Goal: Information Seeking & Learning: Check status

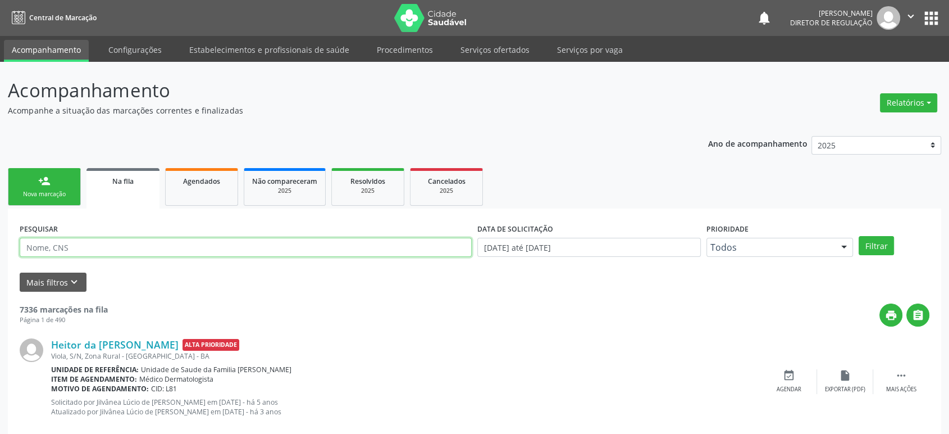
click at [63, 251] on input "text" at bounding box center [246, 247] width 452 height 19
paste input "702 1007 0666 4795"
click at [859, 236] on button "Filtrar" at bounding box center [876, 245] width 35 height 19
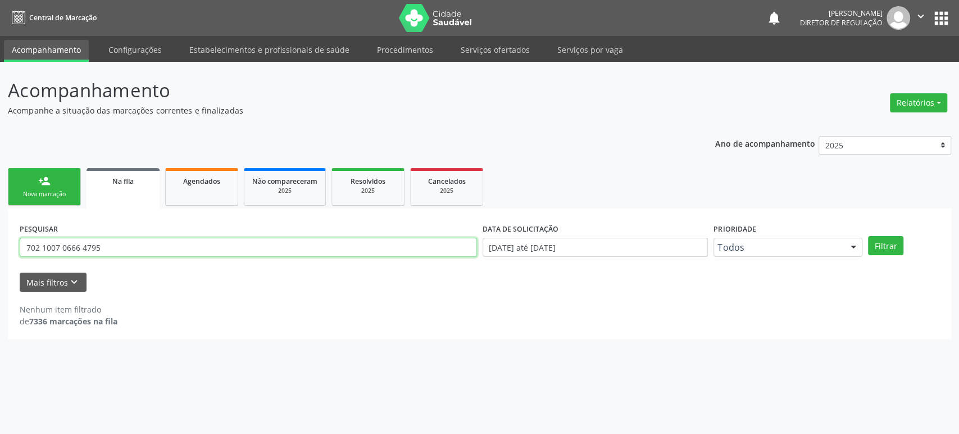
click at [106, 247] on input "702 1007 0666 4795" at bounding box center [248, 247] width 457 height 19
click at [868, 236] on button "Filtrar" at bounding box center [885, 245] width 35 height 19
click at [81, 247] on input "702 1007 0666 4795" at bounding box center [248, 247] width 457 height 19
click at [81, 247] on input "702100706664795" at bounding box center [248, 247] width 457 height 19
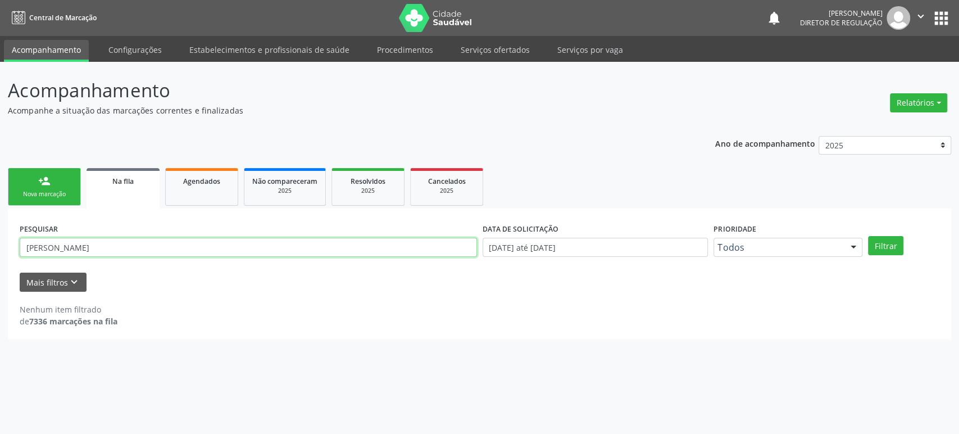
click at [868, 236] on button "Filtrar" at bounding box center [885, 245] width 35 height 19
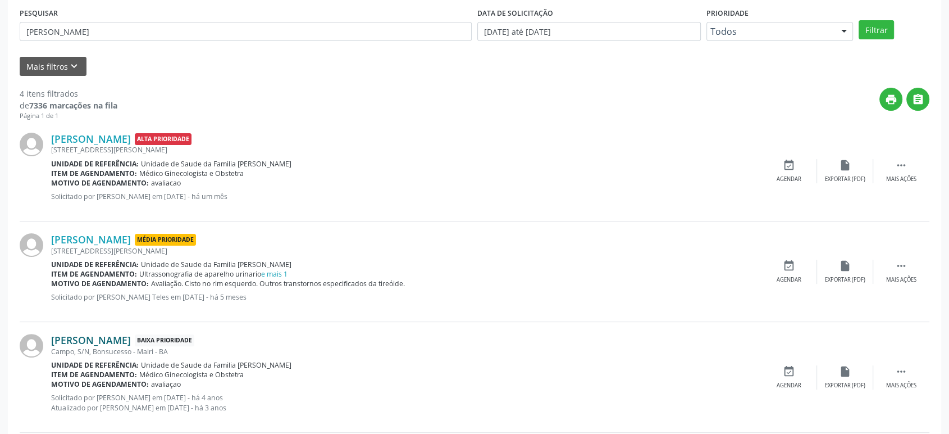
scroll to position [208, 0]
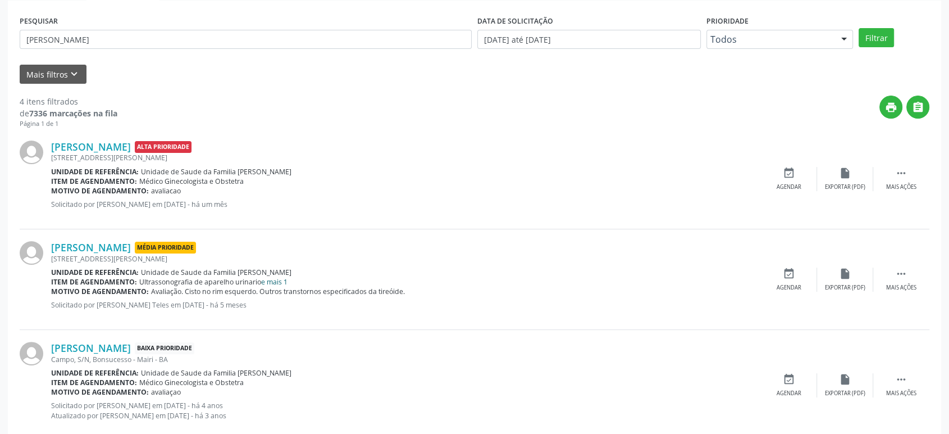
click at [273, 281] on link "e mais 1" at bounding box center [274, 282] width 26 height 10
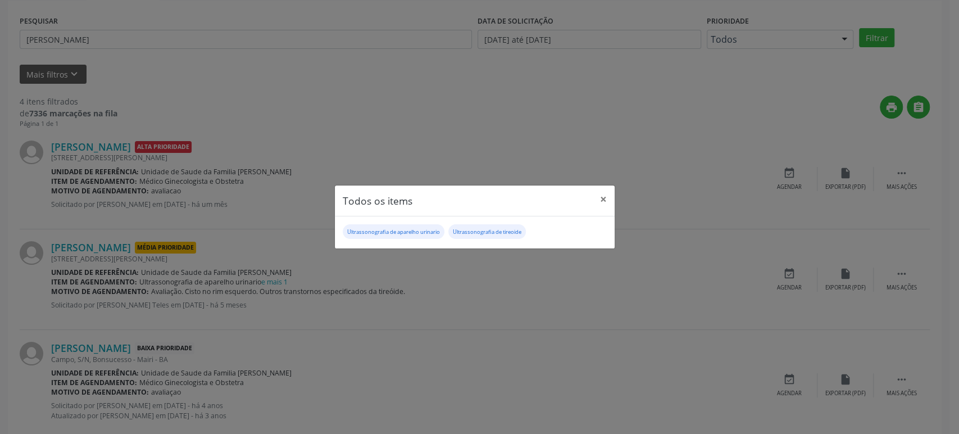
click at [77, 258] on div "Todos os items × Ultrassonografia de aparelho urinario Ultrassonografia de tire…" at bounding box center [479, 217] width 959 height 434
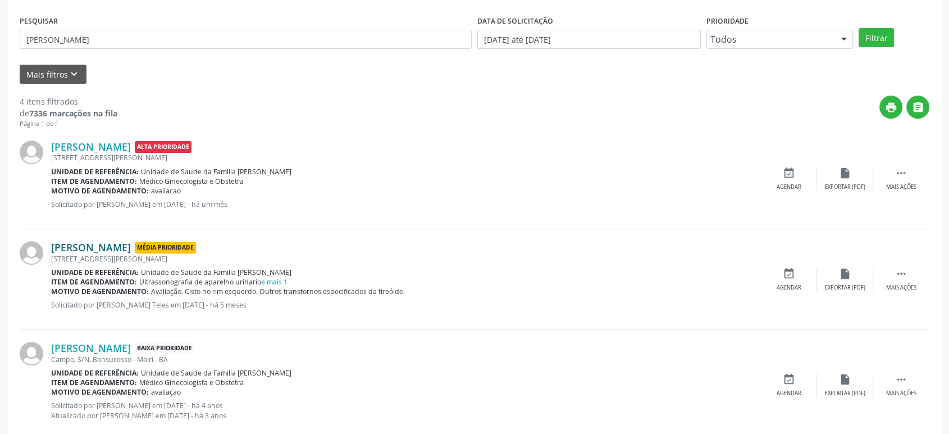
click at [87, 242] on link "[PERSON_NAME]" at bounding box center [91, 247] width 80 height 12
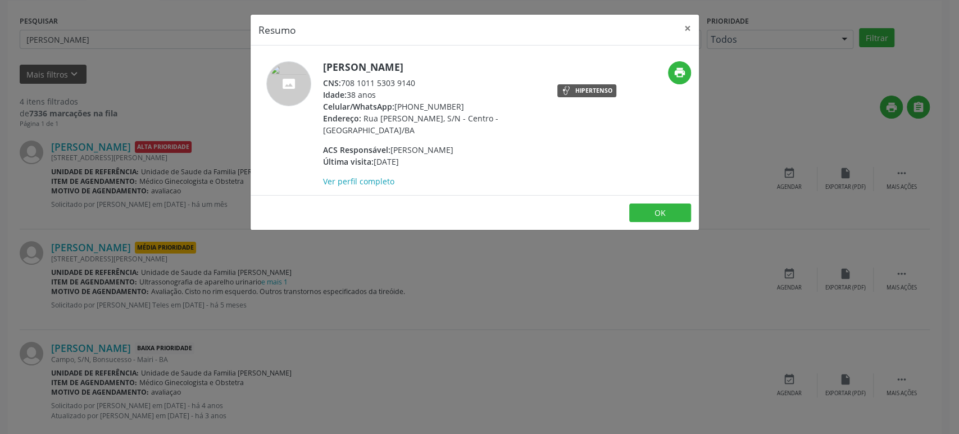
drag, startPoint x: 324, startPoint y: 65, endPoint x: 469, endPoint y: 74, distance: 145.8
click at [469, 74] on div "[PERSON_NAME] CNS: 708 1011 5303 9140 Idade: 38 anos Celular/WhatsApp: [PHONE_N…" at bounding box center [432, 124] width 219 height 126
copy h5 "[PERSON_NAME]"
click at [181, 76] on div "Resumo × [PERSON_NAME] CNS: 708 1011 5303 9140 Idade: 38 anos Celular/WhatsApp:…" at bounding box center [479, 217] width 959 height 434
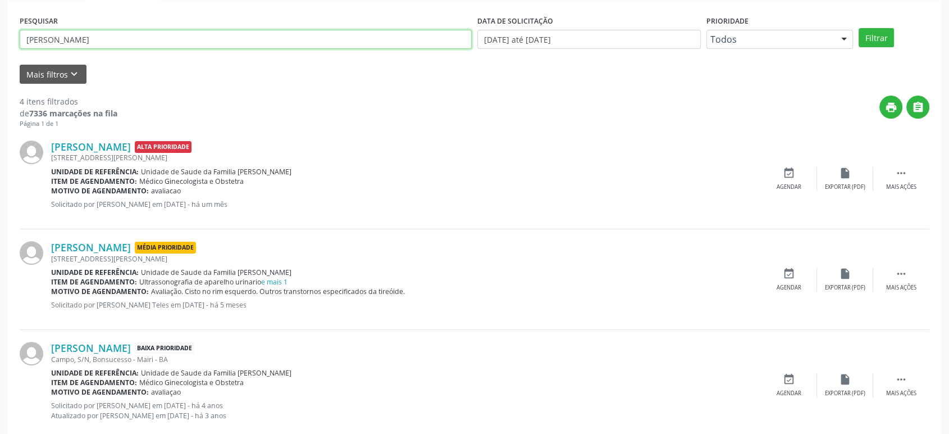
click at [122, 30] on input "[PERSON_NAME]" at bounding box center [246, 39] width 452 height 19
paste input "[PERSON_NAME]"
click at [122, 30] on input "[PERSON_NAME]" at bounding box center [246, 39] width 452 height 19
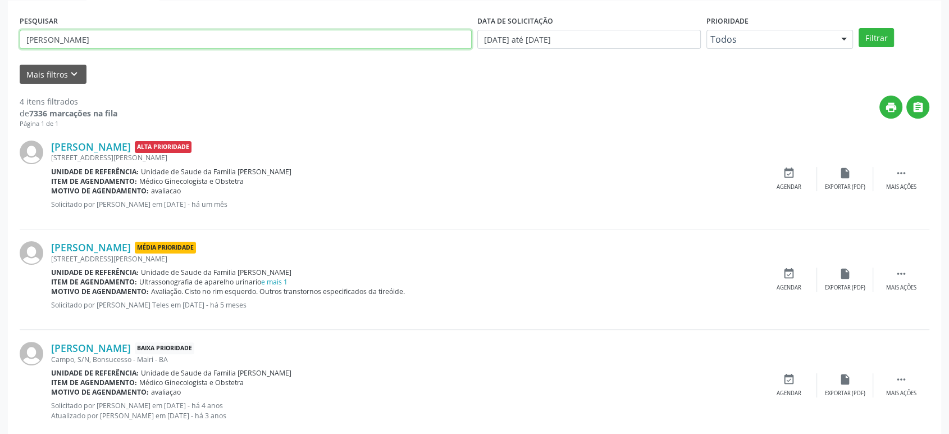
click at [122, 30] on input "[PERSON_NAME]" at bounding box center [246, 39] width 452 height 19
click at [281, 280] on link "e mais 1" at bounding box center [274, 282] width 26 height 10
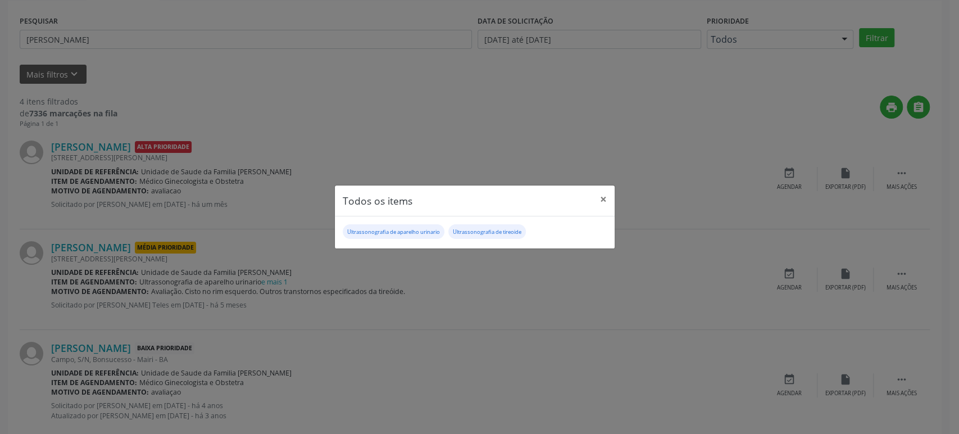
click at [483, 330] on div "Todos os items × Ultrassonografia de aparelho urinario Ultrassonografia de tire…" at bounding box center [479, 217] width 959 height 434
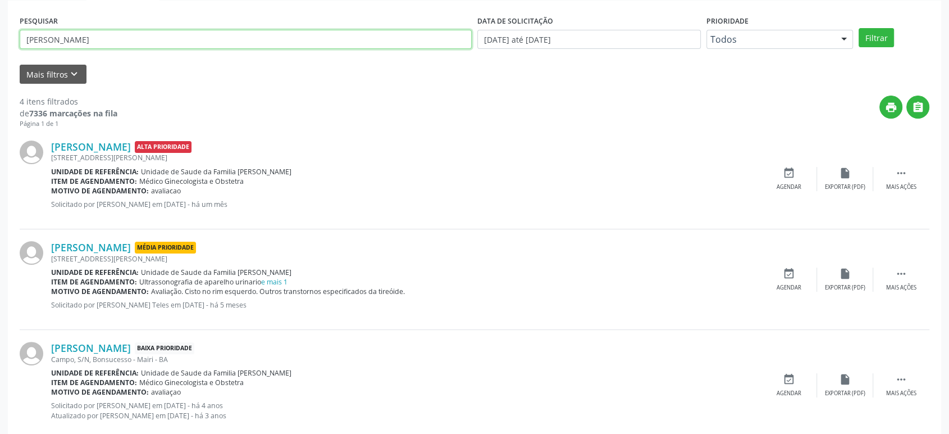
click at [156, 45] on input "[PERSON_NAME]" at bounding box center [246, 39] width 452 height 19
click at [859, 28] on button "Filtrar" at bounding box center [876, 37] width 35 height 19
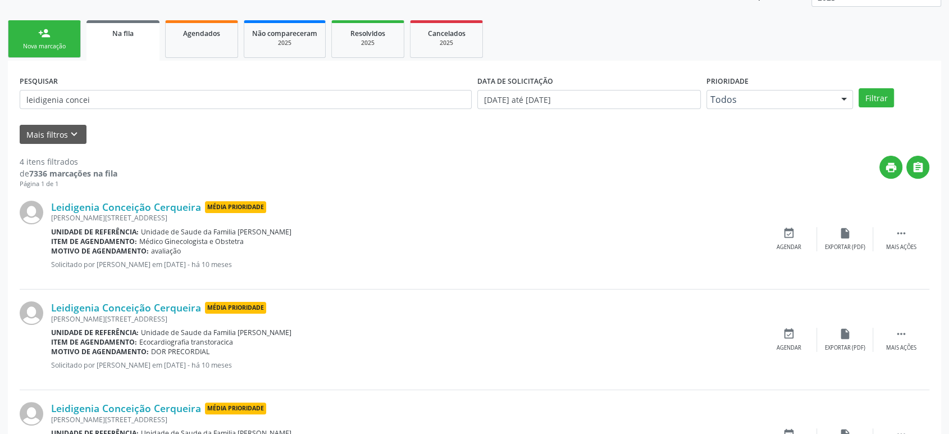
scroll to position [62, 0]
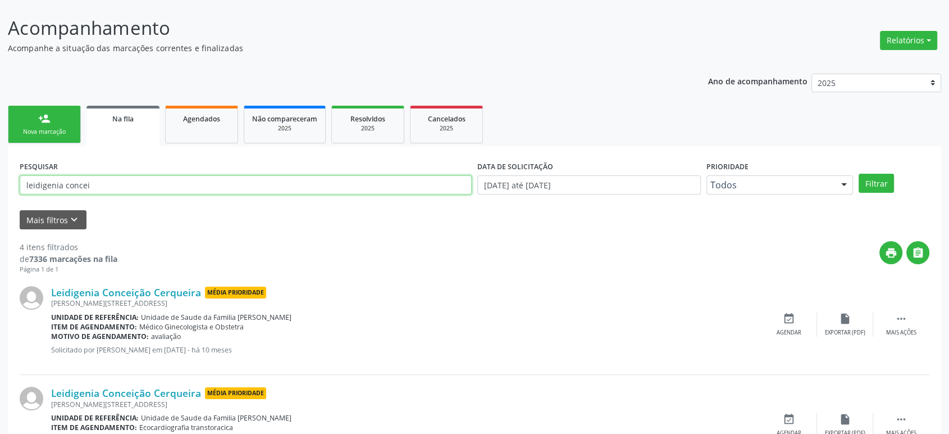
click at [114, 181] on input "leidigenia concei" at bounding box center [246, 184] width 452 height 19
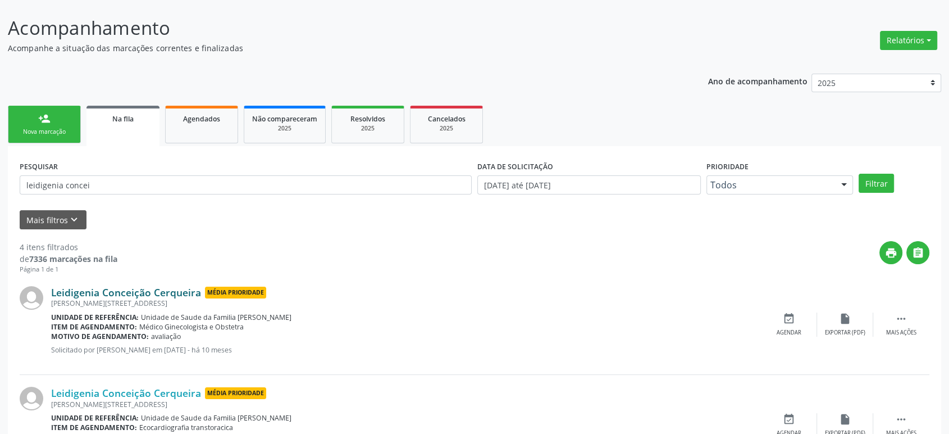
click at [125, 291] on link "Leidigenia Conceição Cerqueira" at bounding box center [126, 292] width 150 height 12
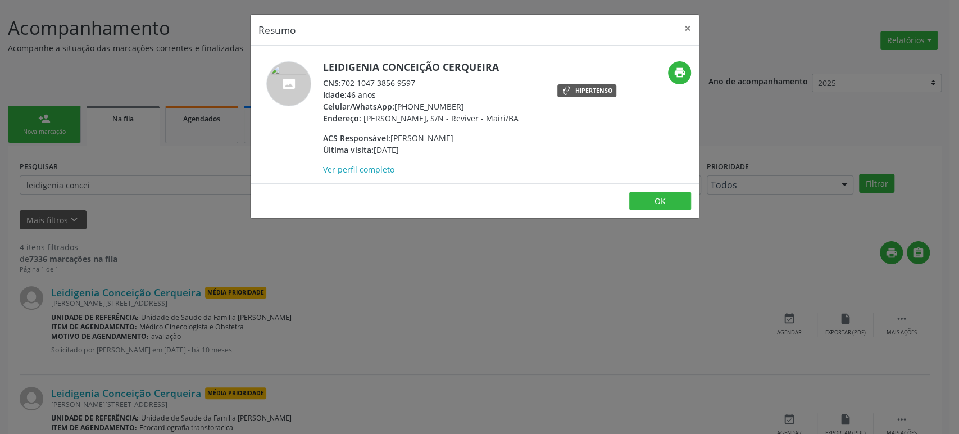
drag, startPoint x: 324, startPoint y: 63, endPoint x: 496, endPoint y: 64, distance: 172.5
click at [496, 64] on h5 "Leidigenia Conceição Cerqueira" at bounding box center [420, 67] width 195 height 12
copy h5 "Leidigenia Conceição Cerqueira"
click at [136, 183] on div "Resumo × Leidigenia Conceição Cerqueira CNS: 702 1047 3856 9597 Idade: 46 anos …" at bounding box center [479, 217] width 959 height 434
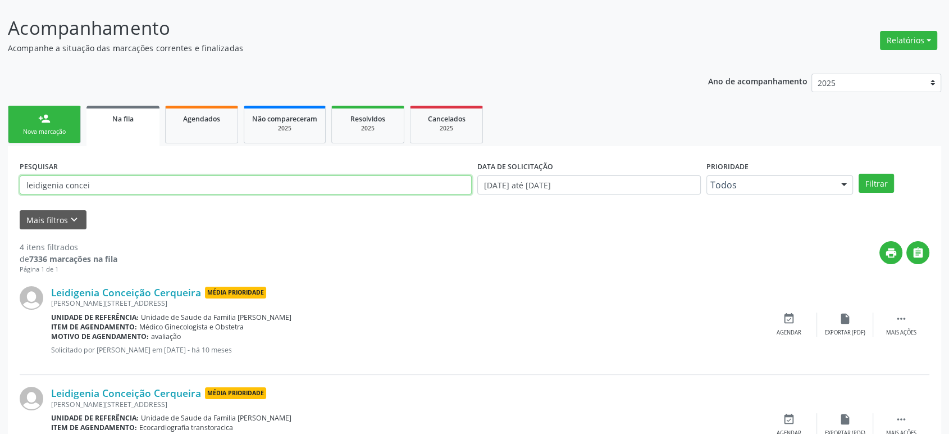
click at [136, 183] on input "leidigenia concei" at bounding box center [246, 184] width 452 height 19
paste input "Leidigenia Conceição Cerqueira"
type input "Leidigenia Conceição Cerqueira"
click at [859, 174] on button "Filtrar" at bounding box center [876, 183] width 35 height 19
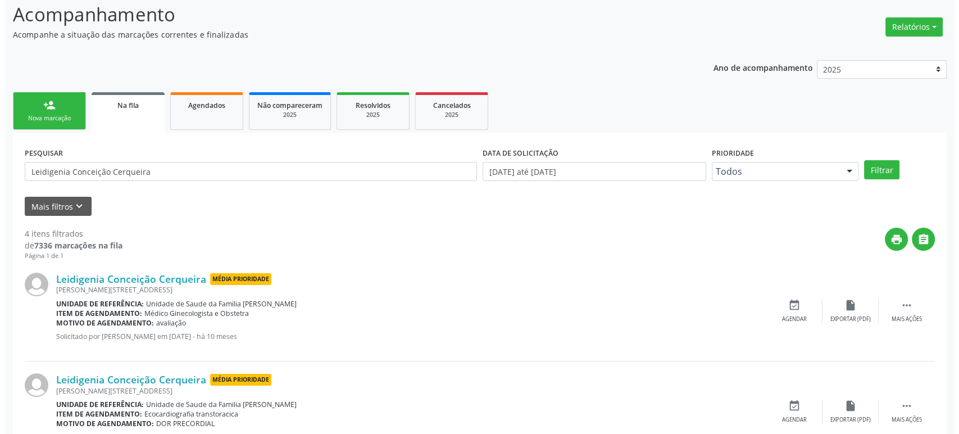
scroll to position [187, 0]
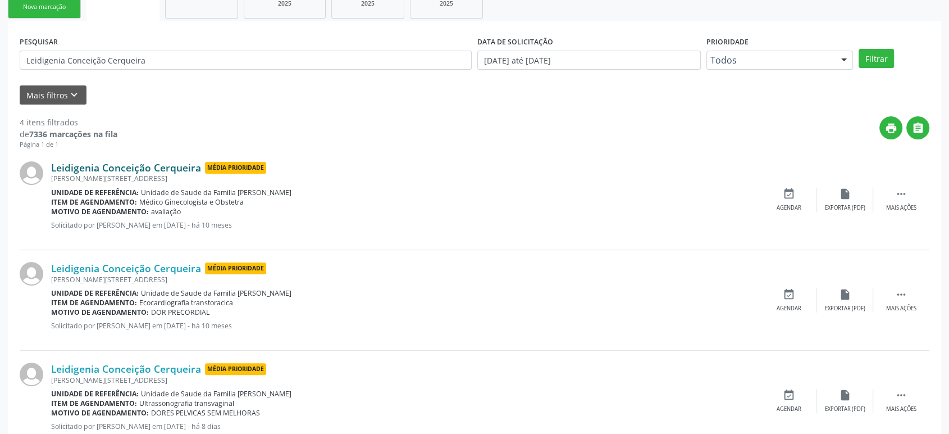
click at [136, 166] on link "Leidigenia Conceição Cerqueira" at bounding box center [126, 167] width 150 height 12
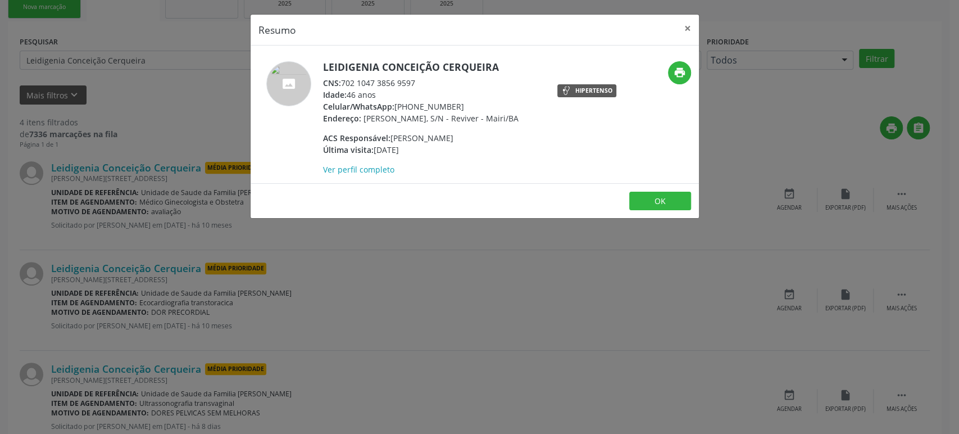
drag, startPoint x: 395, startPoint y: 104, endPoint x: 459, endPoint y: 103, distance: 64.0
click at [459, 103] on div "Celular/WhatsApp: [PHONE_NUMBER]" at bounding box center [420, 107] width 195 height 12
drag, startPoint x: 459, startPoint y: 103, endPoint x: 396, endPoint y: 104, distance: 62.9
click at [396, 104] on div "Celular/WhatsApp: [PHONE_NUMBER]" at bounding box center [420, 107] width 195 height 12
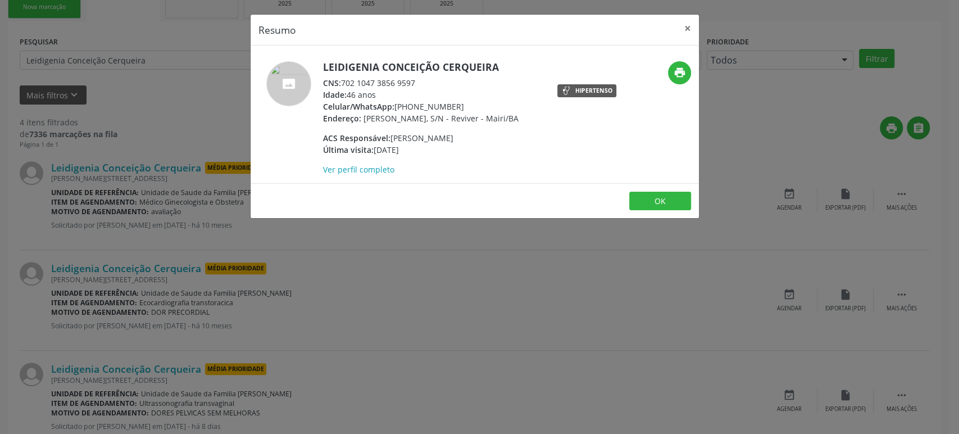
click at [436, 226] on div "Resumo × Leidigenia Conceição Cerqueira CNS: 702 1047 3856 9597 Idade: 46 anos …" at bounding box center [479, 217] width 959 height 434
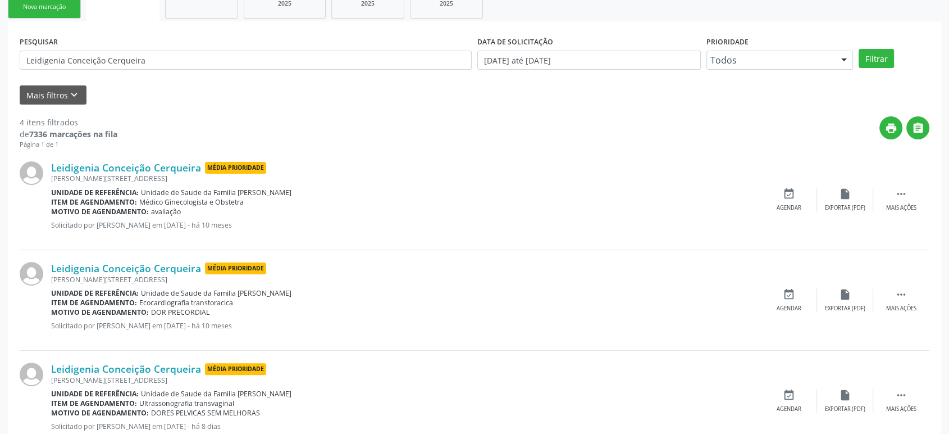
click at [885, 185] on div "Leidigenia Conceição Cerqueira Média Prioridade [PERSON_NAME][STREET_ADDRESS] U…" at bounding box center [475, 199] width 910 height 101
click at [925, 195] on div " Mais ações" at bounding box center [901, 200] width 56 height 24
click at [785, 192] on icon "cancel" at bounding box center [789, 194] width 12 height 12
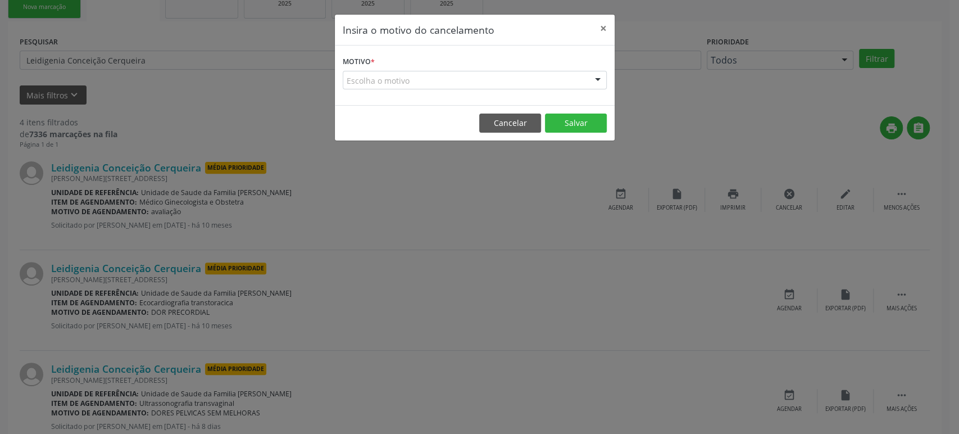
click at [402, 92] on div "Motivo * Escolha o motivo Outro Médico - Participação em eventos (ex: congresso…" at bounding box center [475, 75] width 280 height 60
click at [391, 83] on div "Escolha o motivo" at bounding box center [475, 80] width 264 height 19
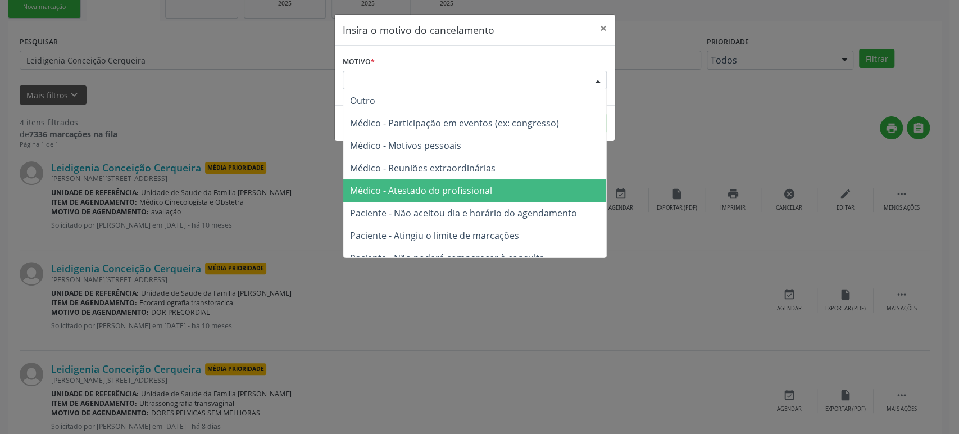
click at [420, 185] on span "Médico - Atestado do profissional" at bounding box center [421, 190] width 142 height 12
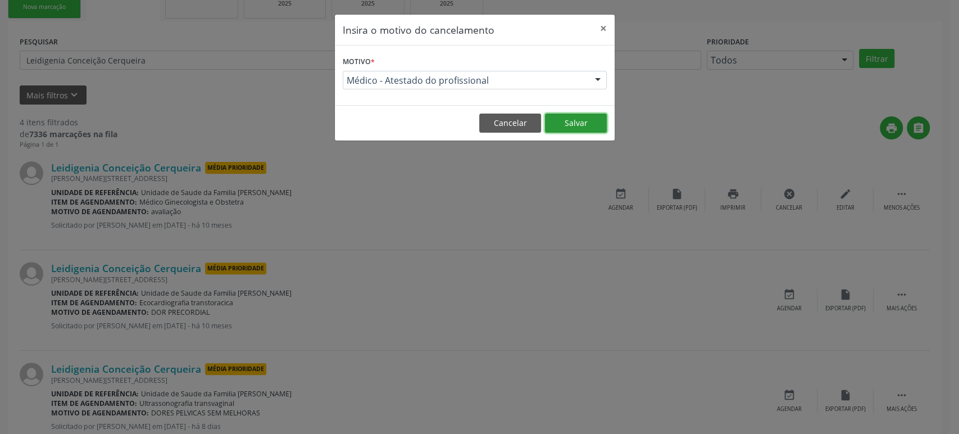
click at [570, 119] on button "Salvar" at bounding box center [576, 122] width 62 height 19
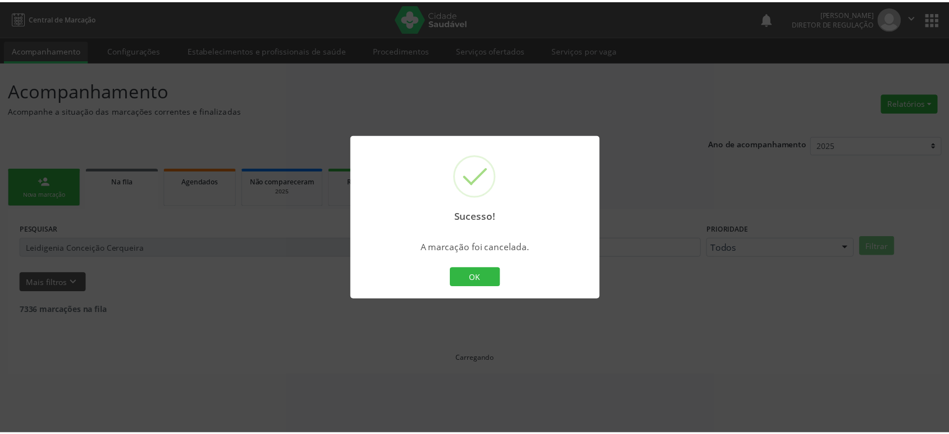
scroll to position [0, 0]
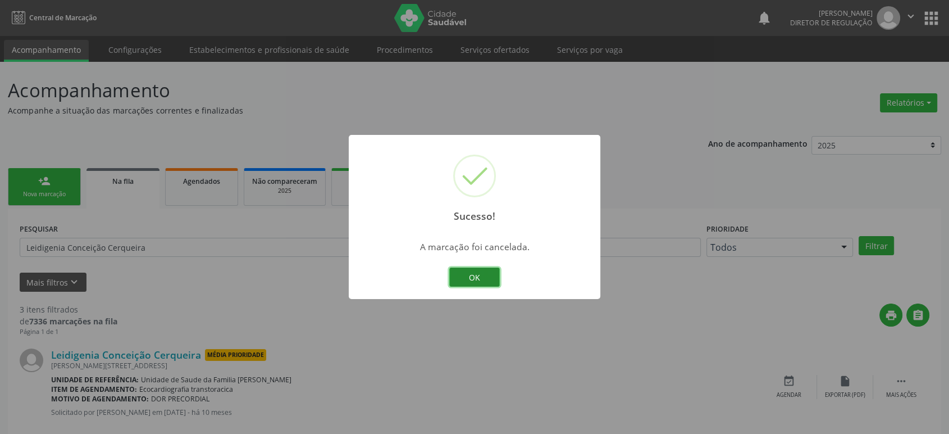
click at [472, 275] on button "OK" at bounding box center [474, 276] width 51 height 19
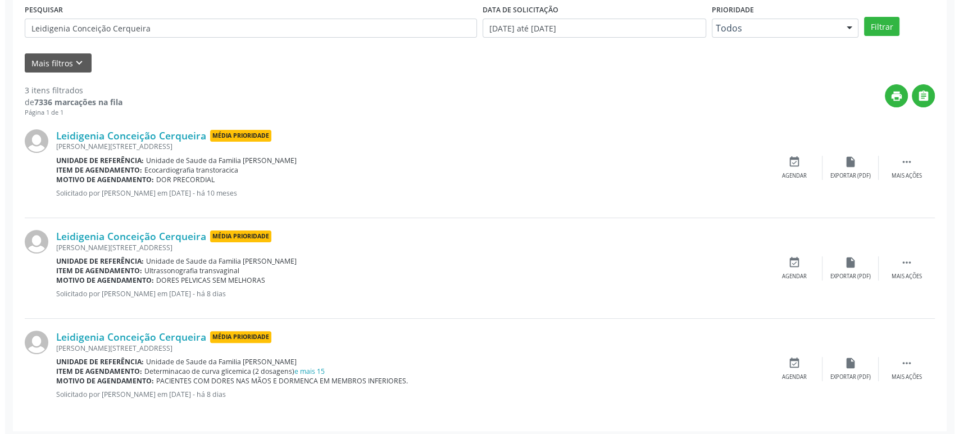
scroll to position [222, 0]
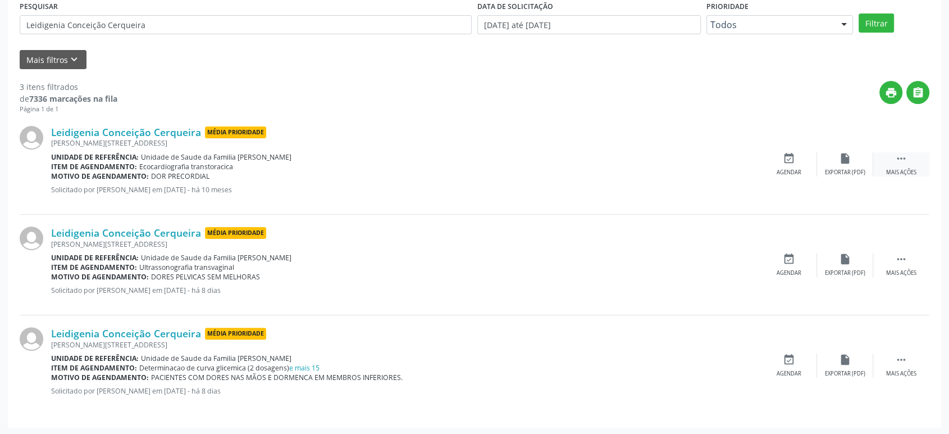
click at [901, 169] on div "Mais ações" at bounding box center [901, 173] width 30 height 8
click at [777, 158] on div "cancel Cancelar" at bounding box center [789, 164] width 56 height 24
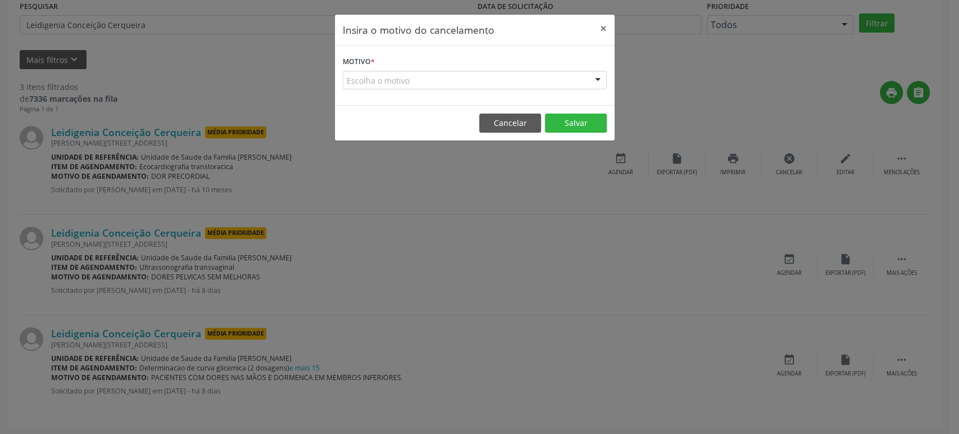
click at [371, 75] on div "Escolha o motivo" at bounding box center [475, 80] width 264 height 19
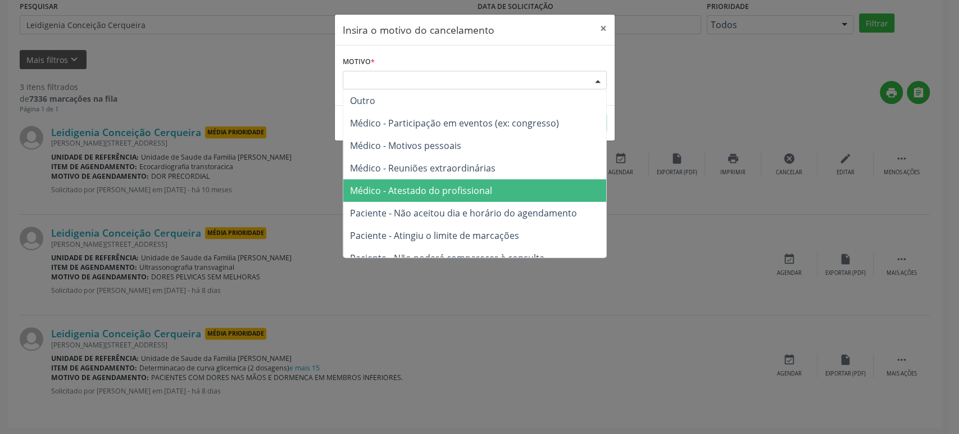
click at [413, 190] on span "Médico - Atestado do profissional" at bounding box center [421, 190] width 142 height 12
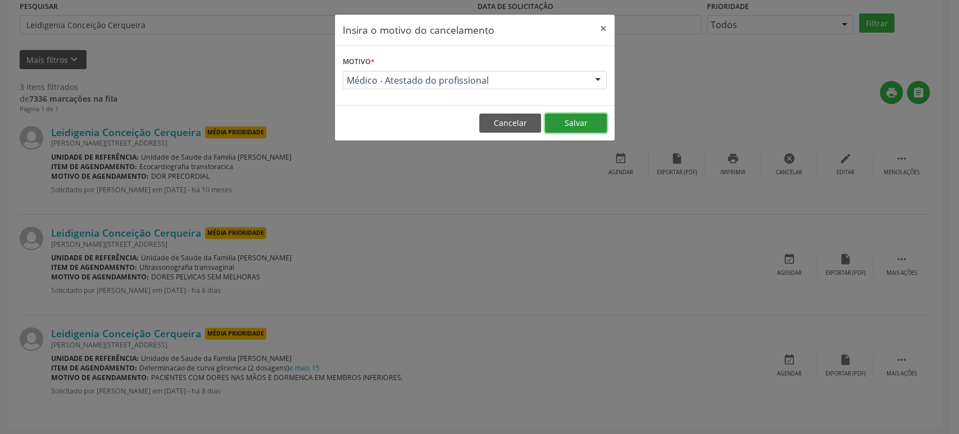
click at [577, 122] on button "Salvar" at bounding box center [576, 122] width 62 height 19
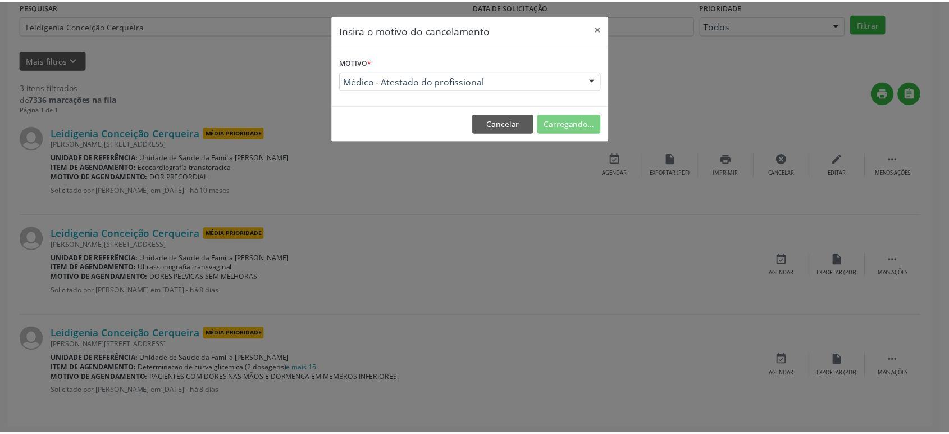
scroll to position [0, 0]
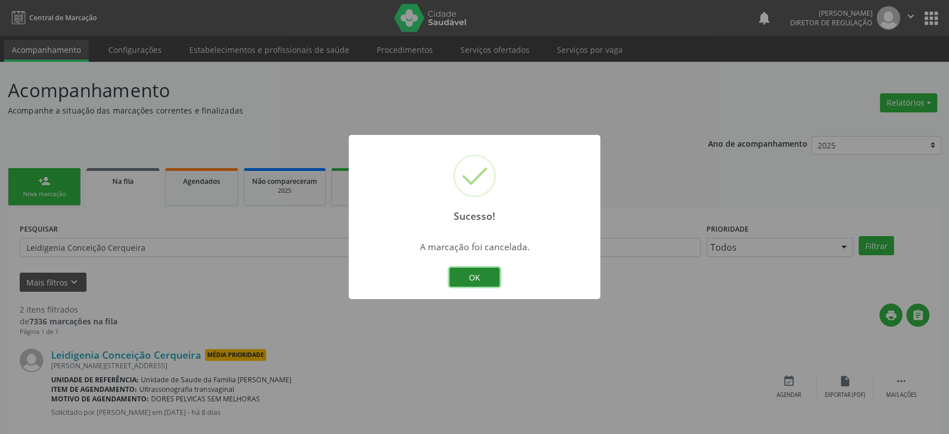
click at [479, 282] on button "OK" at bounding box center [474, 276] width 51 height 19
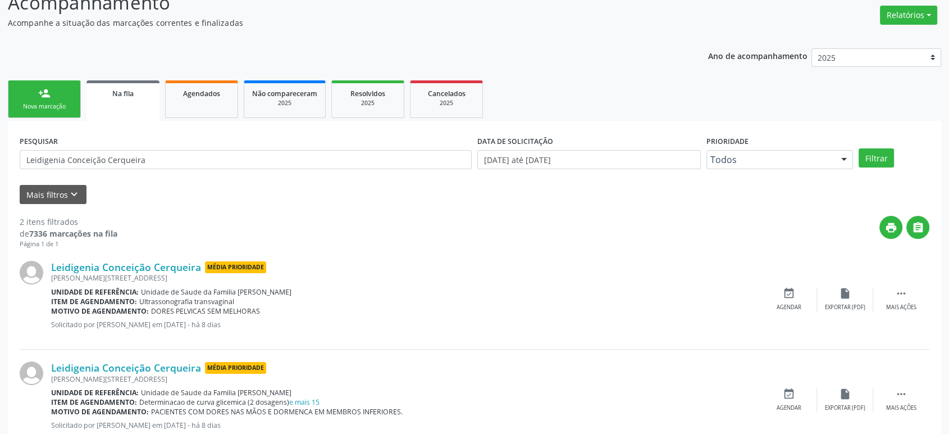
scroll to position [122, 0]
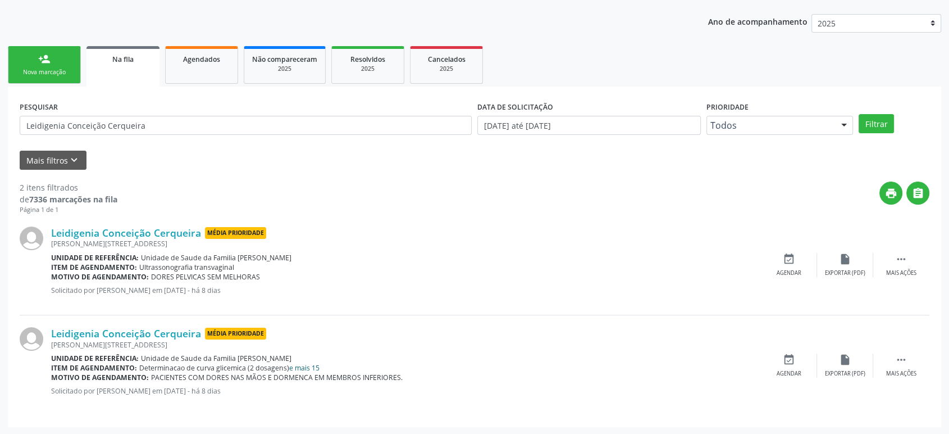
click at [303, 364] on link "e mais 15" at bounding box center [304, 368] width 30 height 10
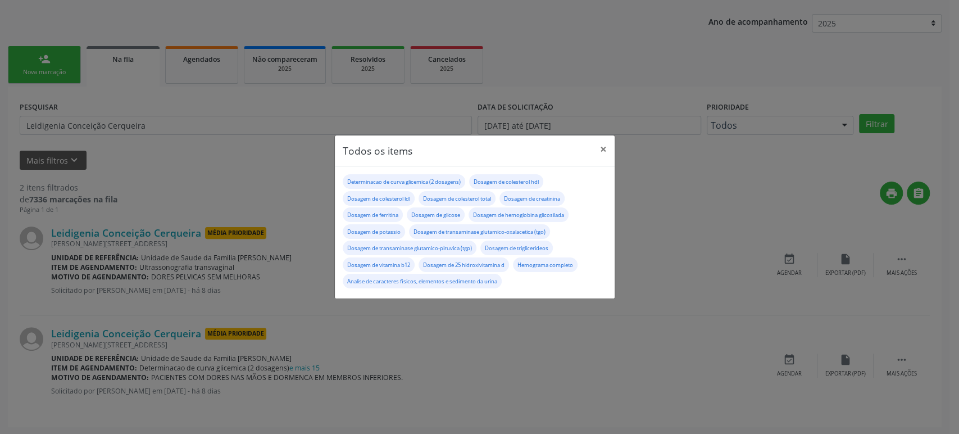
click at [503, 371] on div "Todos os items × Determinacao de curva glicemica (2 dosagens) Dosagem de colest…" at bounding box center [479, 217] width 959 height 434
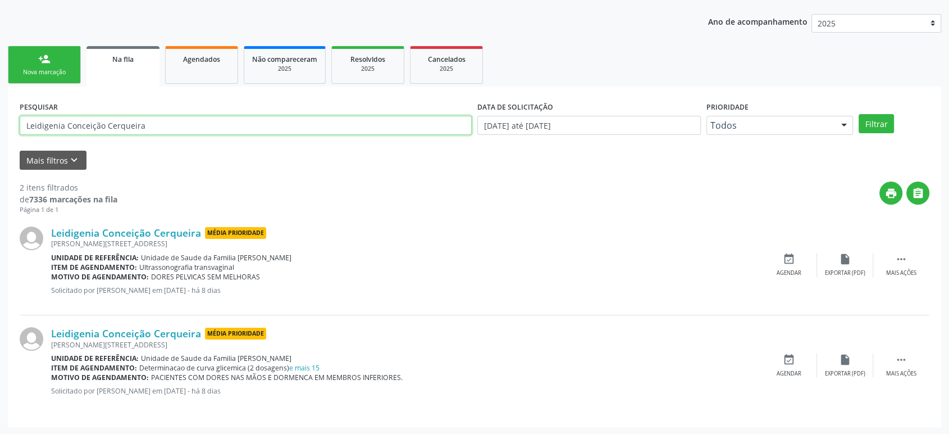
click at [159, 127] on input "Leidigenia Conceição Cerqueira" at bounding box center [246, 125] width 452 height 19
click at [859, 114] on button "Filtrar" at bounding box center [876, 123] width 35 height 19
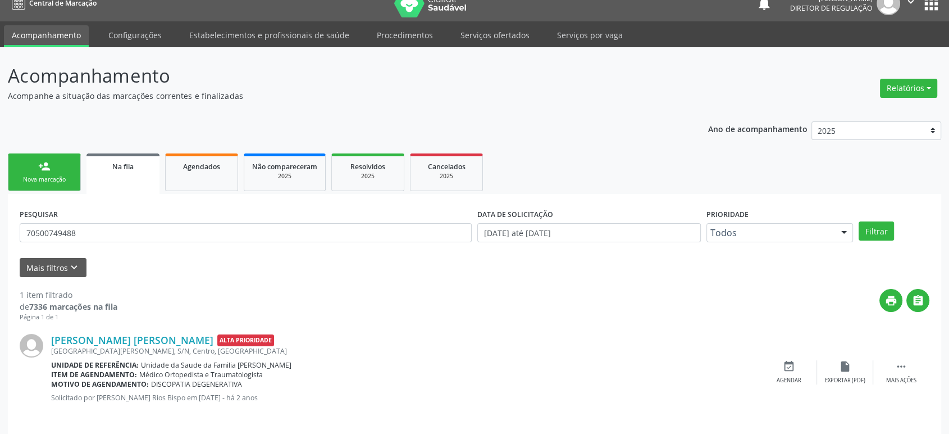
scroll to position [22, 0]
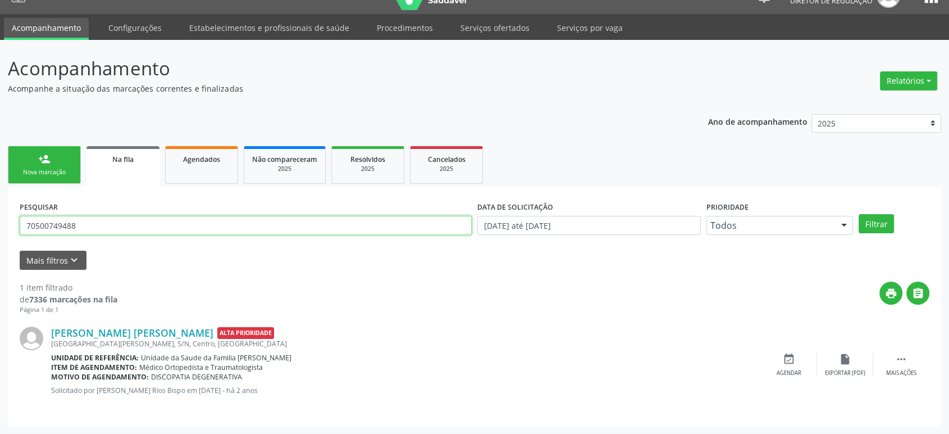
click at [71, 225] on input "70500749488" at bounding box center [246, 225] width 452 height 19
click at [91, 225] on input "70500749488" at bounding box center [246, 225] width 452 height 19
type input "7"
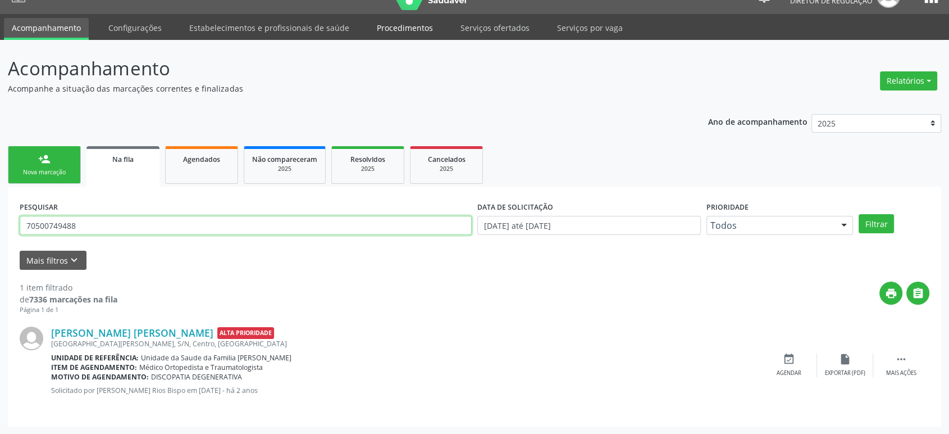
click at [859, 214] on button "Filtrar" at bounding box center [876, 223] width 35 height 19
click at [85, 229] on input "70500749488" at bounding box center [246, 225] width 452 height 19
click at [61, 226] on input "70500749488" at bounding box center [246, 225] width 452 height 19
click at [90, 226] on input "70500749488" at bounding box center [246, 225] width 452 height 19
click at [69, 224] on input "70500749488" at bounding box center [246, 225] width 452 height 19
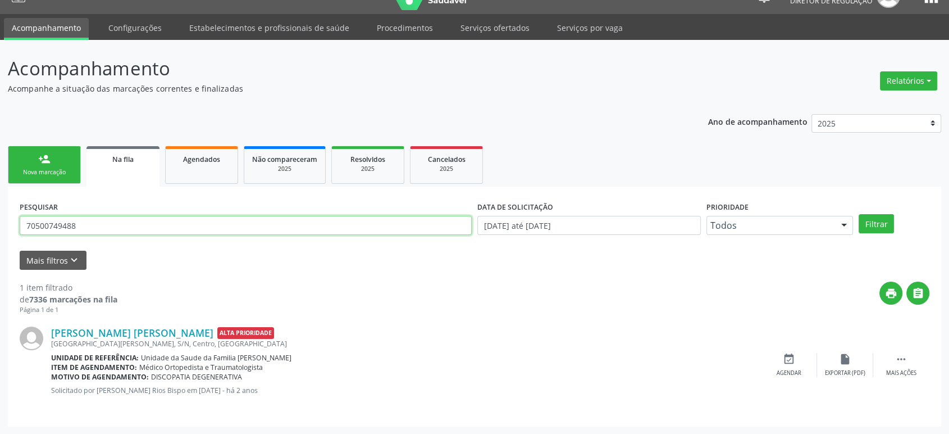
click at [69, 224] on input "70500749488" at bounding box center [246, 225] width 452 height 19
click at [859, 214] on button "Filtrar" at bounding box center [876, 223] width 35 height 19
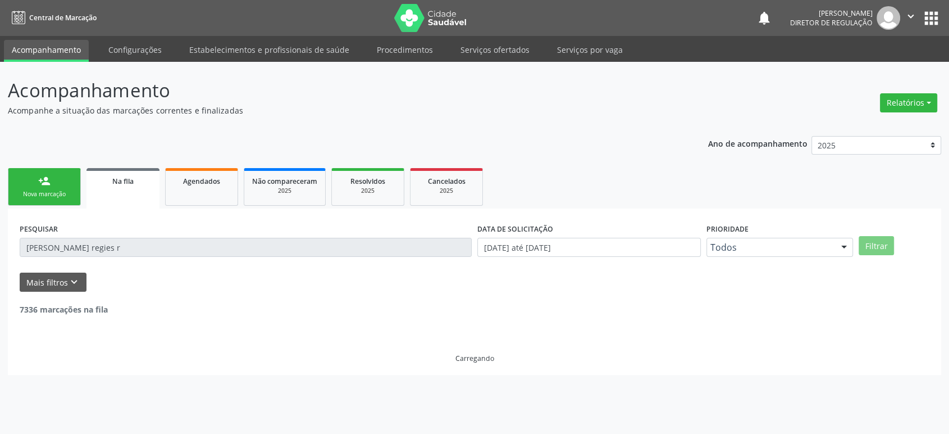
scroll to position [0, 0]
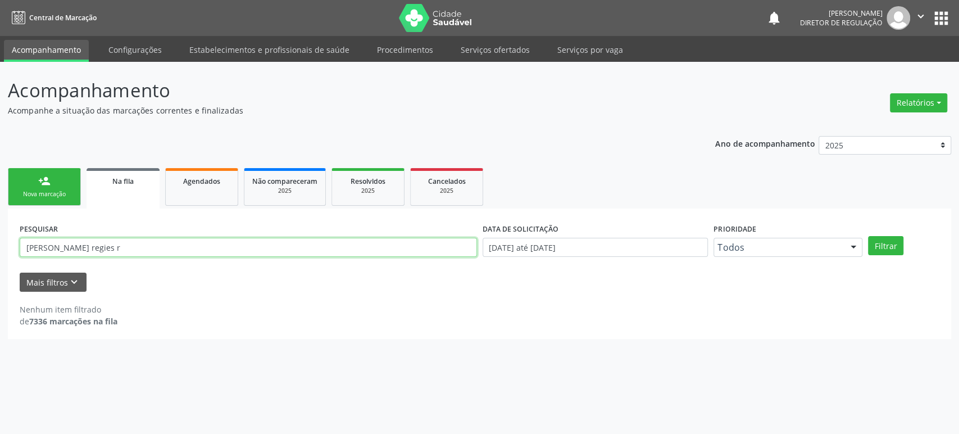
click at [64, 241] on input "[PERSON_NAME] regies r" at bounding box center [248, 247] width 457 height 19
type input "[PERSON_NAME]"
click at [868, 236] on button "Filtrar" at bounding box center [885, 245] width 35 height 19
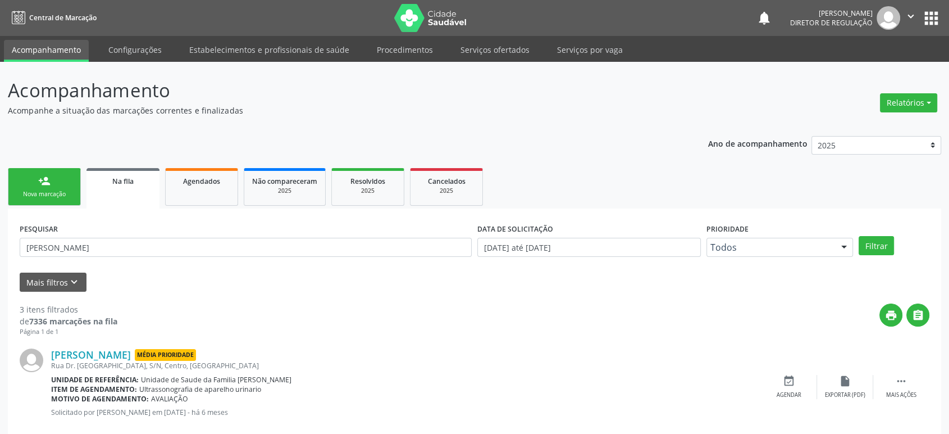
click at [927, 17] on button "apps" at bounding box center [932, 18] width 20 height 20
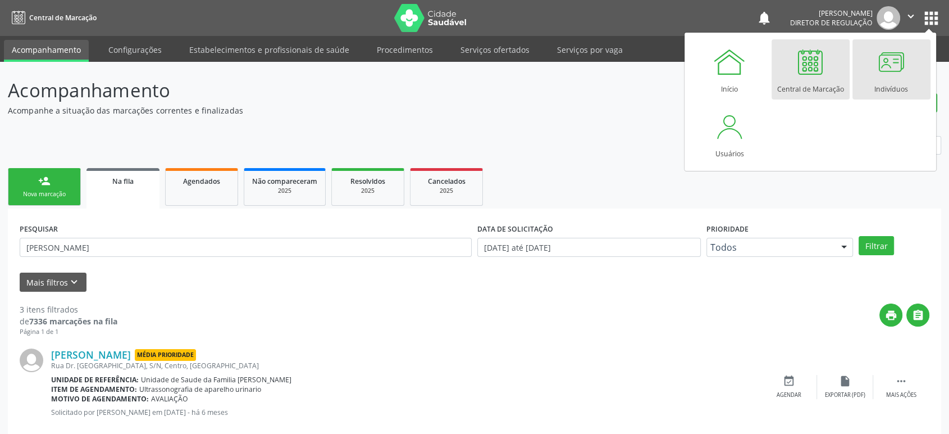
click at [889, 80] on div "Indivíduos" at bounding box center [892, 86] width 34 height 15
